Goal: Task Accomplishment & Management: Manage account settings

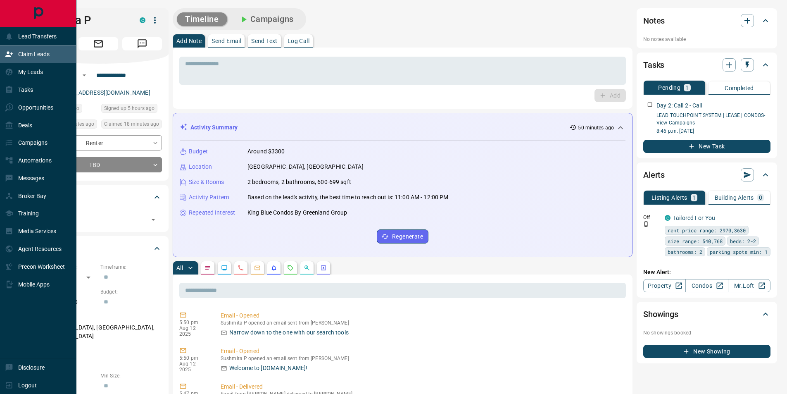
click at [20, 52] on p "Claim Leads" at bounding box center [33, 54] width 31 height 7
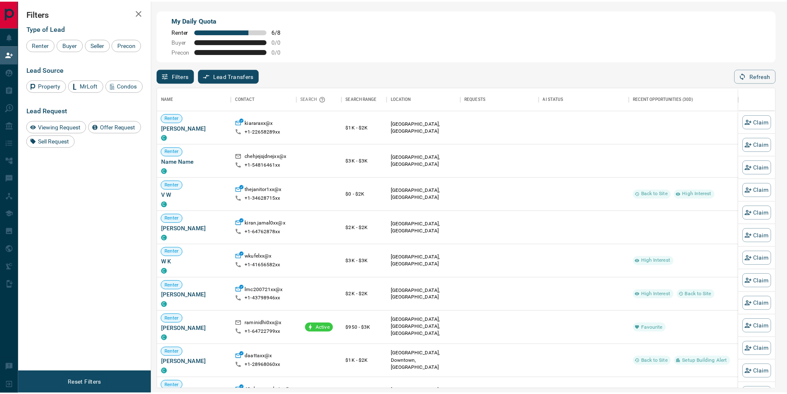
scroll to position [296, 617]
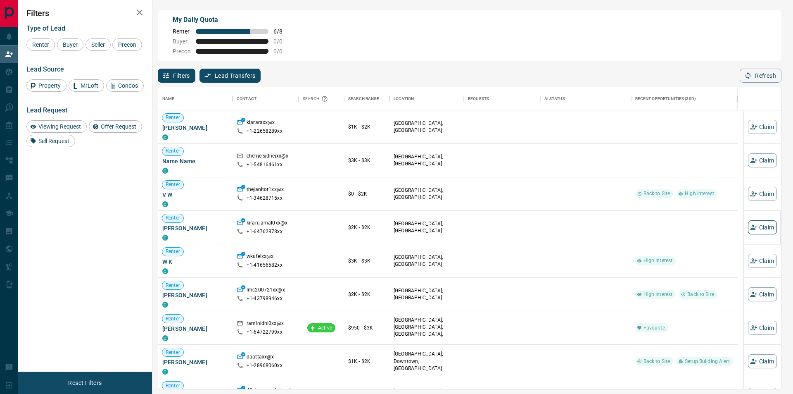
click at [758, 229] on button "Claim" at bounding box center [762, 227] width 29 height 14
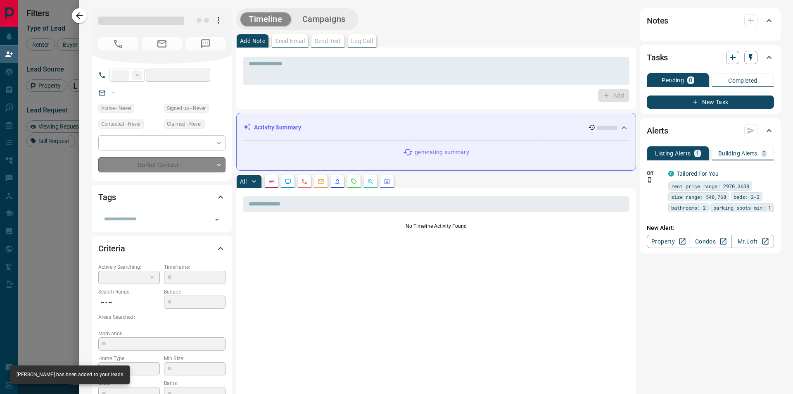
type input "**"
type input "**********"
type input "**"
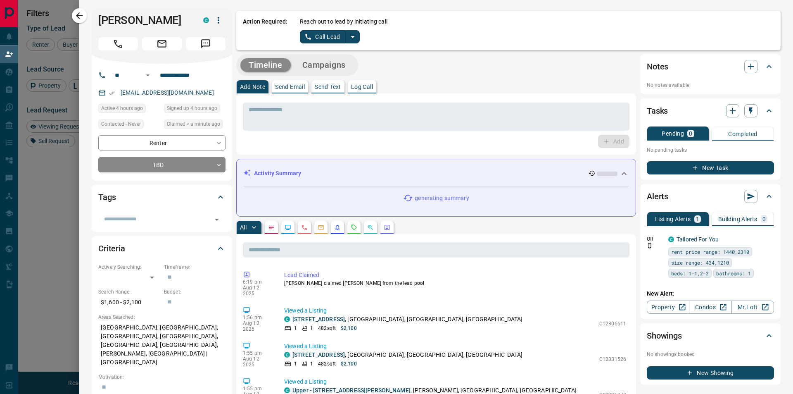
click at [318, 32] on button "Call Lead" at bounding box center [323, 36] width 46 height 13
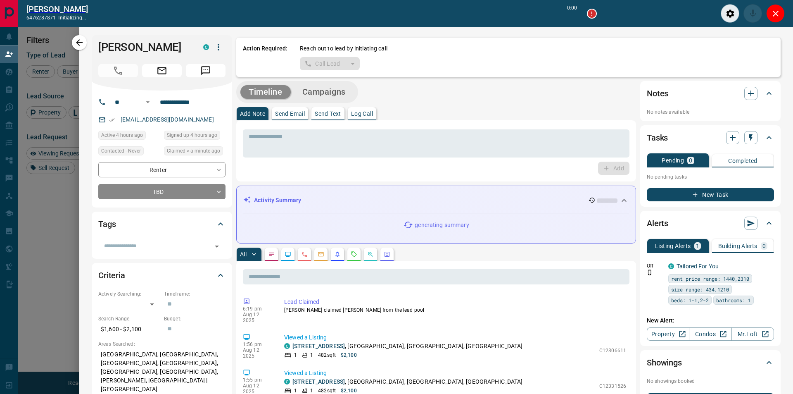
scroll to position [275, 611]
click at [776, 12] on button "Close" at bounding box center [769, 13] width 19 height 19
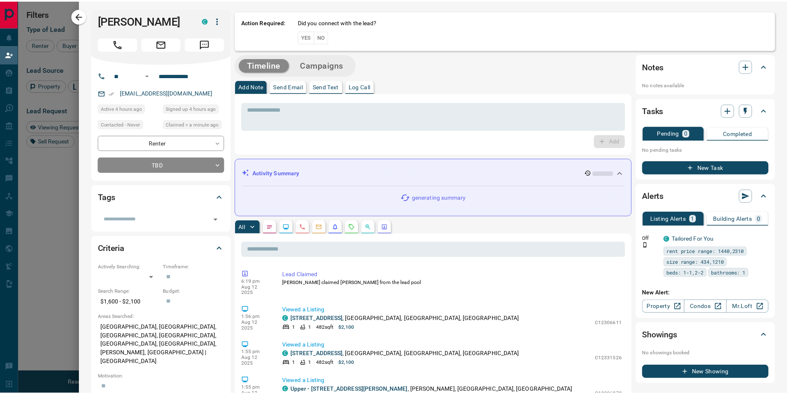
scroll to position [296, 617]
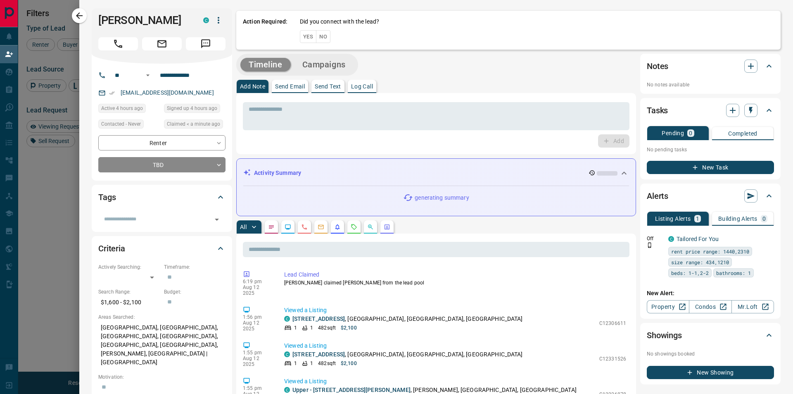
click at [324, 39] on div "Action Required: Did you connect with the lead? Yes No" at bounding box center [508, 30] width 544 height 39
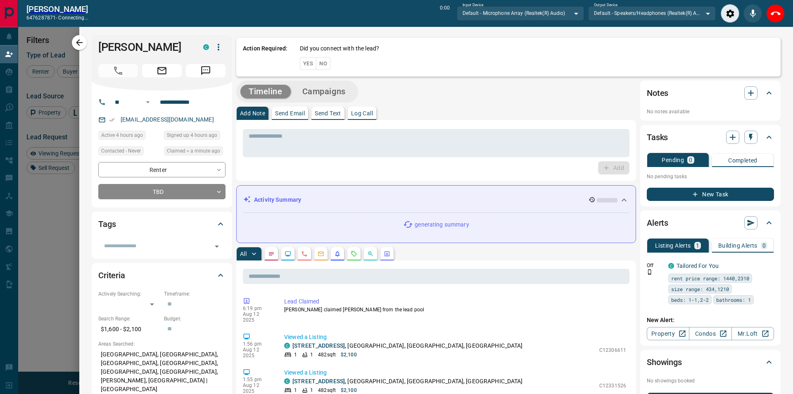
scroll to position [275, 611]
click at [774, 10] on icon "End Call" at bounding box center [770, 14] width 10 height 10
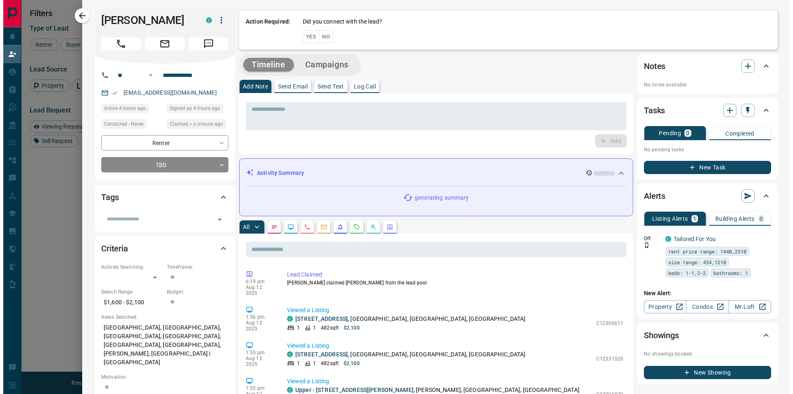
scroll to position [296, 617]
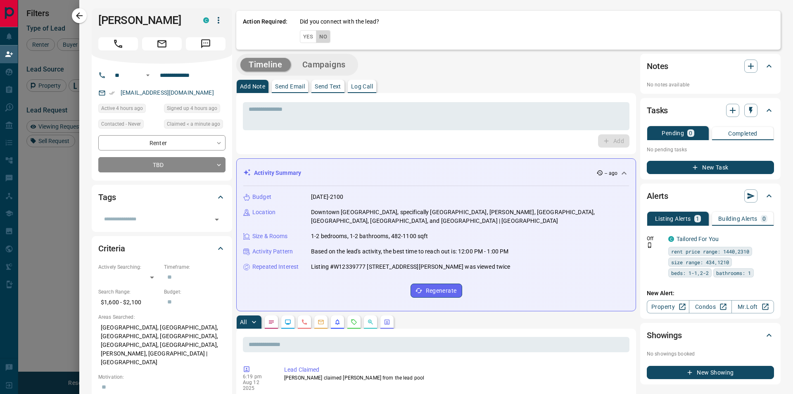
click at [322, 38] on button "No" at bounding box center [323, 36] width 14 height 13
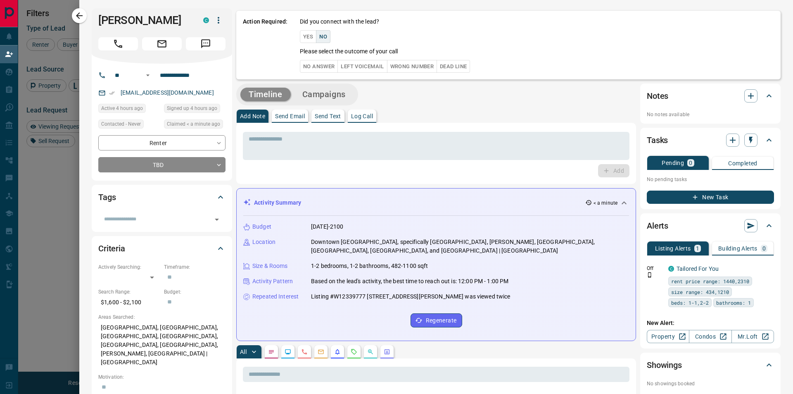
click at [316, 62] on button "No Answer" at bounding box center [319, 66] width 38 height 13
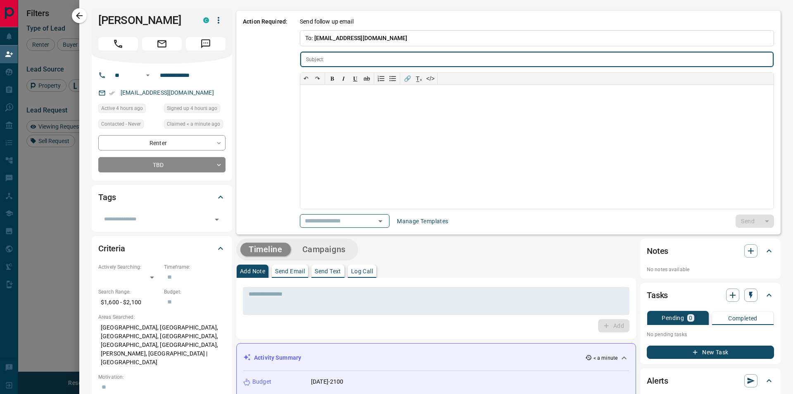
type input "**********"
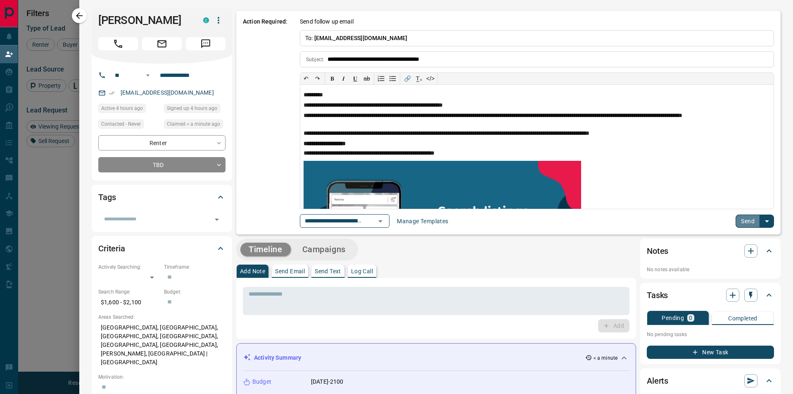
click at [745, 218] on button "Send" at bounding box center [748, 220] width 24 height 13
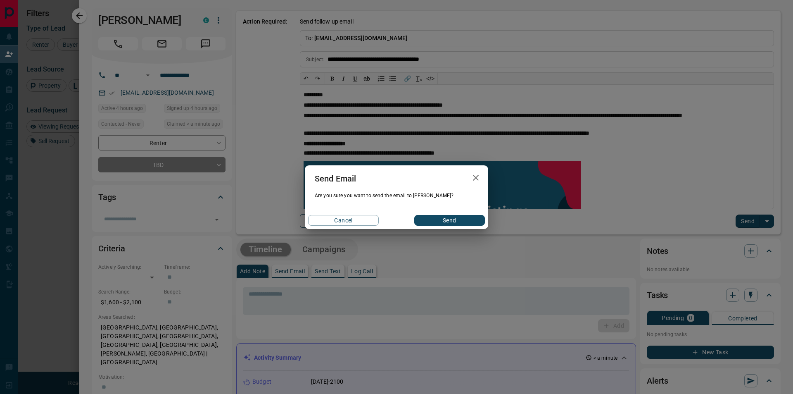
click at [435, 219] on button "Send" at bounding box center [449, 220] width 71 height 11
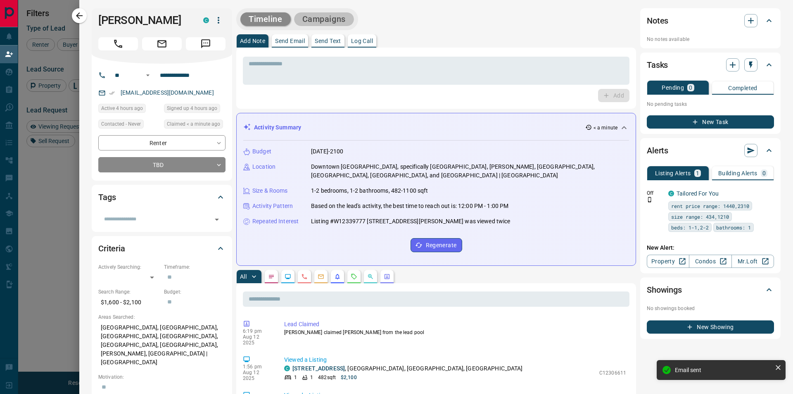
click at [314, 21] on button "Campaigns" at bounding box center [324, 19] width 60 height 14
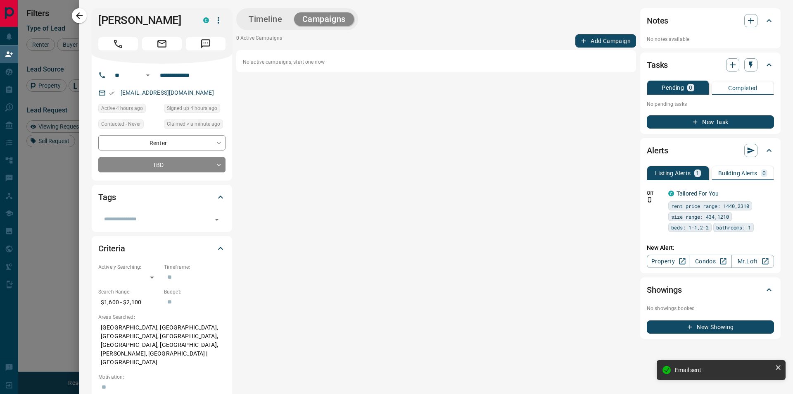
click at [604, 33] on div "Timeline Campaigns 0 Active Campaigns Add Campaign No active campaigns, start o…" at bounding box center [436, 173] width 400 height 330
click at [593, 41] on button "Add Campaign" at bounding box center [605, 40] width 61 height 13
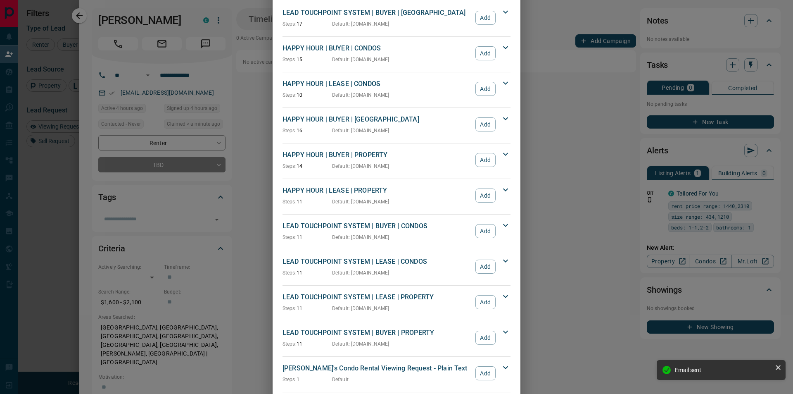
scroll to position [124, 0]
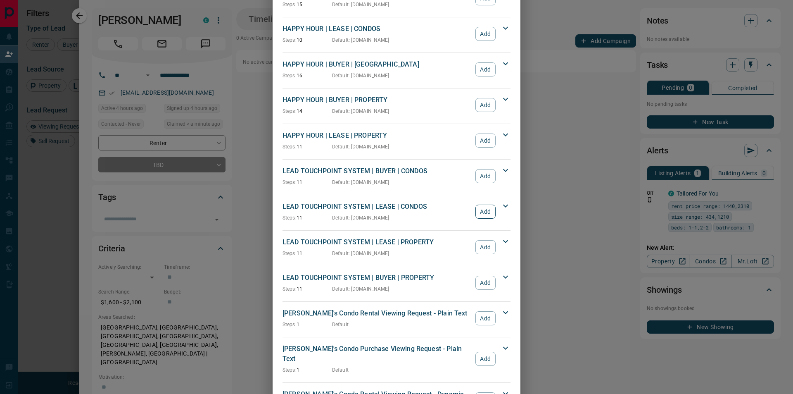
click at [487, 214] on button "Add" at bounding box center [485, 211] width 20 height 14
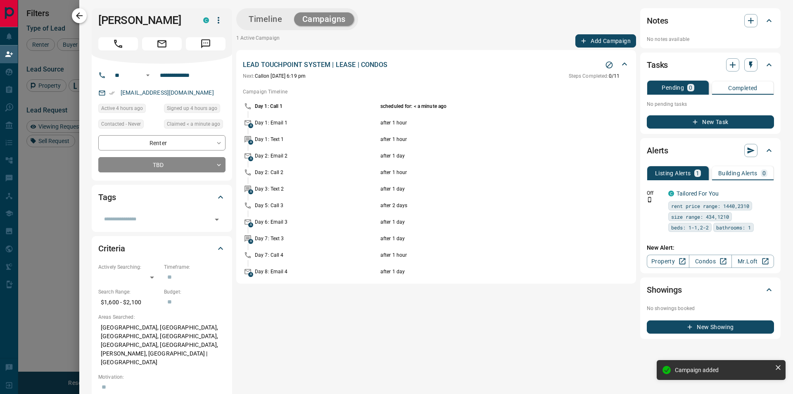
click at [77, 15] on icon "button" at bounding box center [79, 15] width 7 height 7
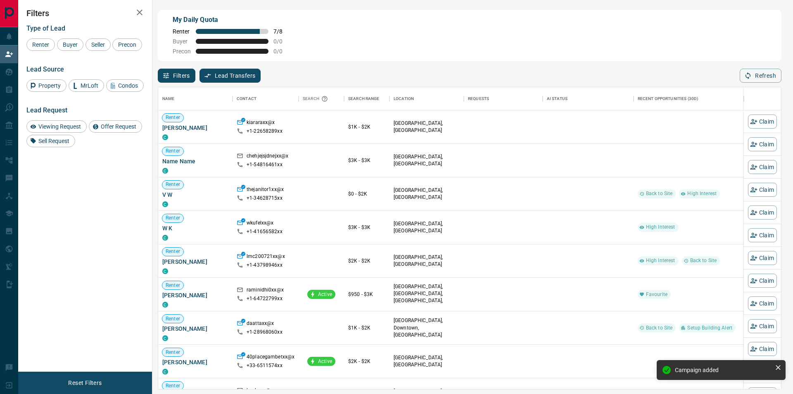
scroll to position [296, 617]
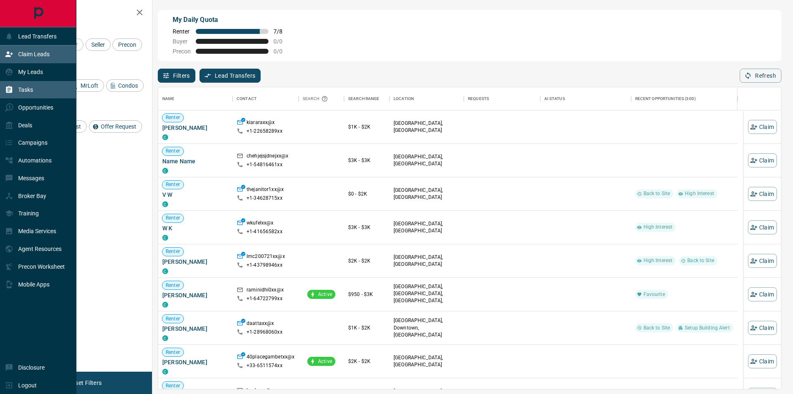
click at [45, 93] on div "Tasks" at bounding box center [38, 90] width 76 height 18
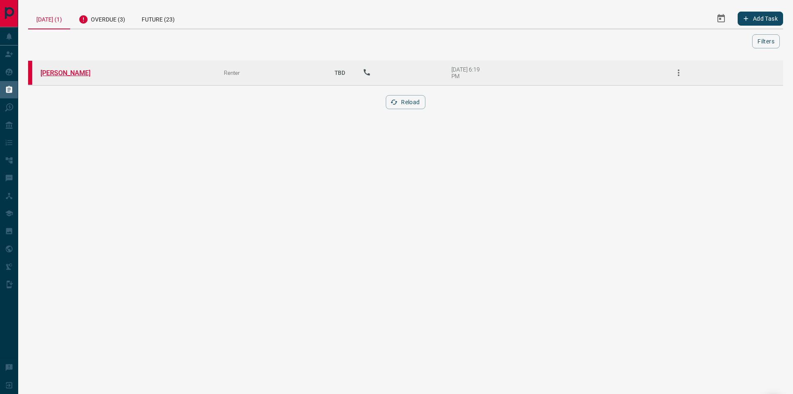
click at [55, 73] on link "[PERSON_NAME]" at bounding box center [71, 73] width 62 height 8
